Goal: Obtain resource: Obtain resource

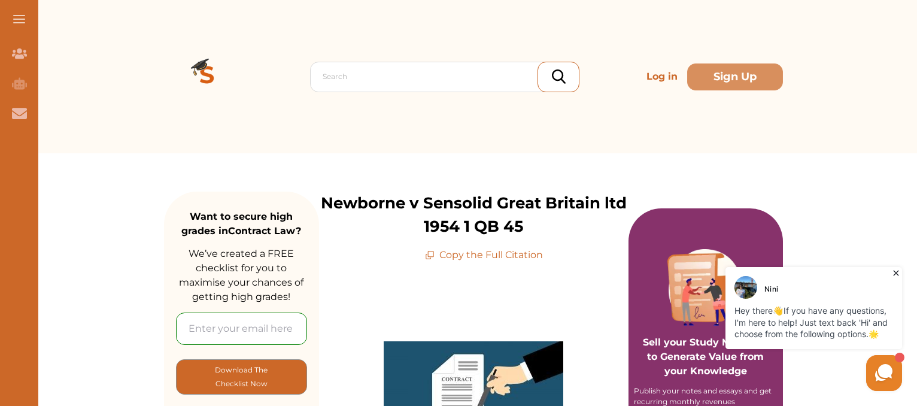
click at [521, 254] on p "Copy the Full Citation" at bounding box center [484, 255] width 118 height 14
click at [483, 256] on p "Copy the Full Citation" at bounding box center [484, 255] width 118 height 14
click at [458, 254] on p "Copy the Full Citation" at bounding box center [484, 255] width 118 height 14
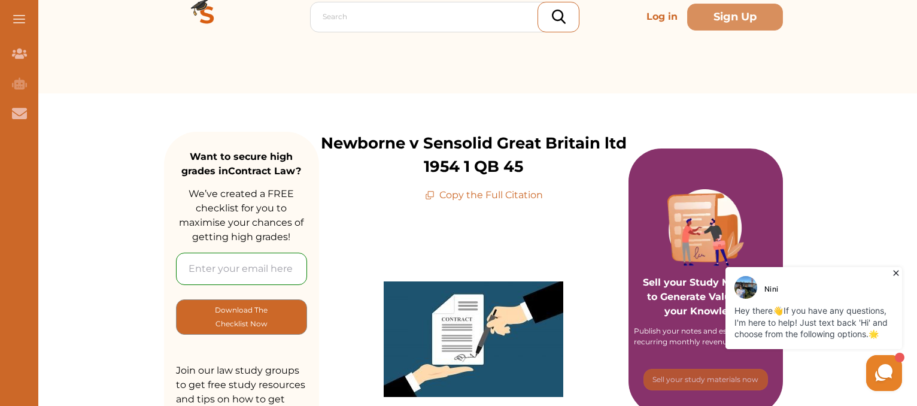
scroll to position [120, 0]
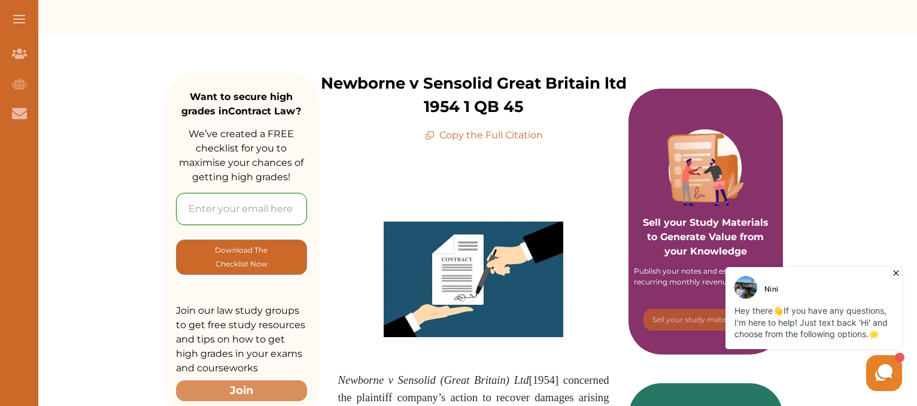
click at [493, 136] on p "Copy the Full Citation" at bounding box center [484, 135] width 118 height 14
drag, startPoint x: 493, startPoint y: 136, endPoint x: 442, endPoint y: 199, distance: 81.3
drag, startPoint x: 480, startPoint y: 137, endPoint x: 462, endPoint y: 141, distance: 18.4
click at [462, 141] on p "Copy the Full Citation" at bounding box center [484, 135] width 118 height 14
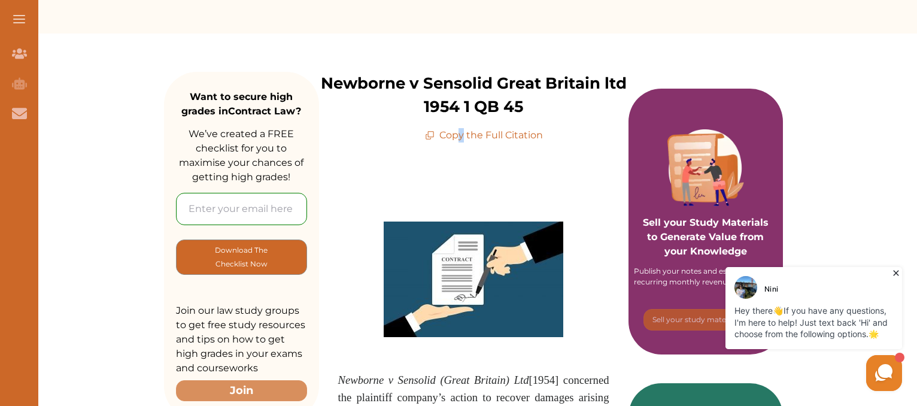
click at [463, 141] on p "Copy the Full Citation" at bounding box center [484, 135] width 118 height 14
click at [467, 132] on p "Copy the Full Citation" at bounding box center [484, 135] width 118 height 14
click at [438, 136] on p "Copy the Full Citation" at bounding box center [484, 135] width 118 height 14
click at [428, 138] on icon at bounding box center [430, 135] width 10 height 10
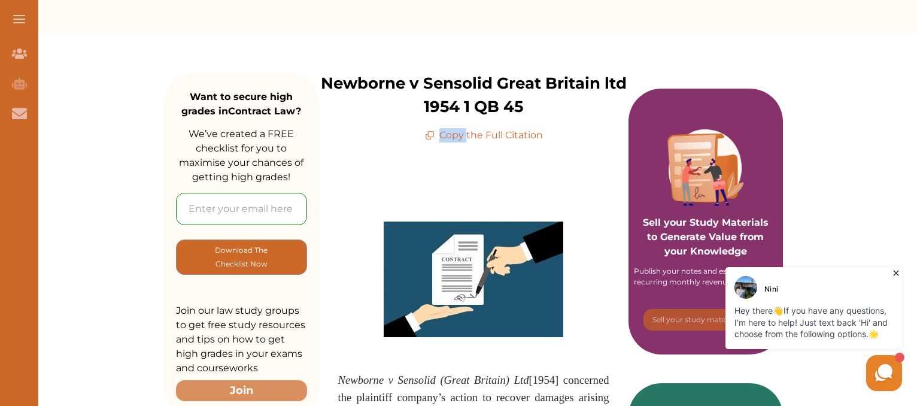
click at [428, 138] on icon at bounding box center [430, 135] width 10 height 10
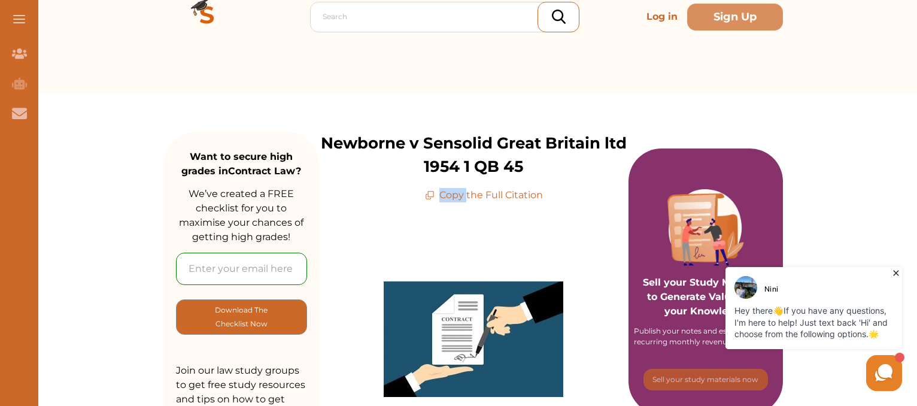
scroll to position [0, 0]
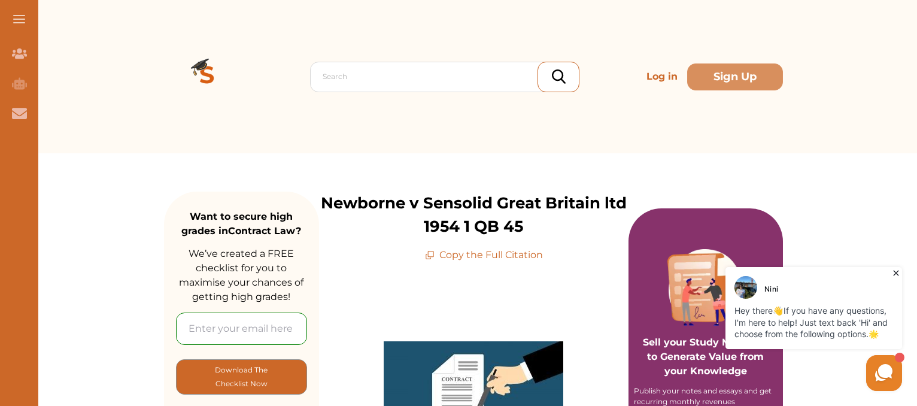
click at [381, 23] on div "Search Log in Sign Up" at bounding box center [473, 76] width 619 height 153
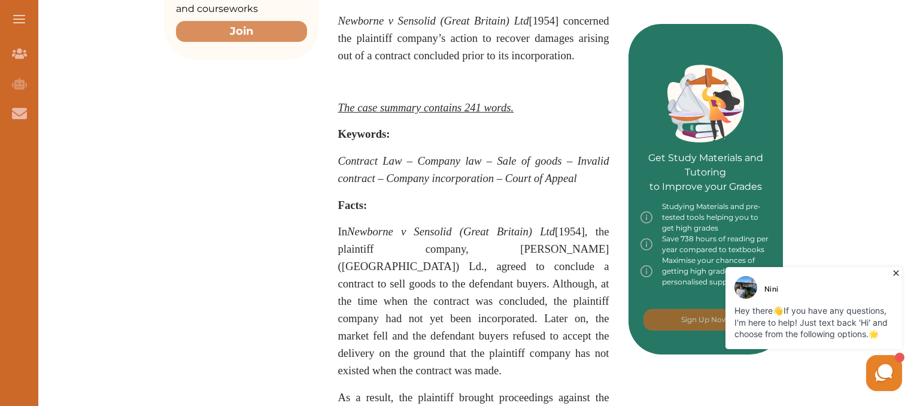
scroll to position [299, 0]
